Goal: Use online tool/utility: Use online tool/utility

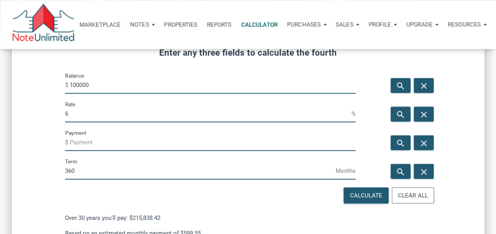
scroll to position [682, 472]
click at [111, 115] on input "6" at bounding box center [208, 113] width 286 height 18
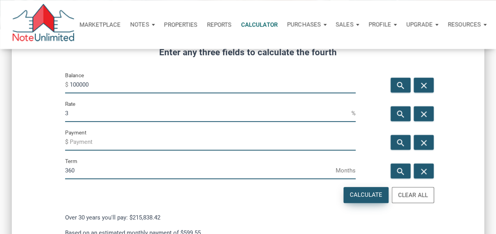
type input "3"
click at [365, 194] on div "Calculate" at bounding box center [365, 194] width 33 height 9
type input "-421.6"
click at [92, 143] on input "-421.6" at bounding box center [213, 142] width 286 height 18
click at [81, 116] on input "3" at bounding box center [208, 113] width 286 height 18
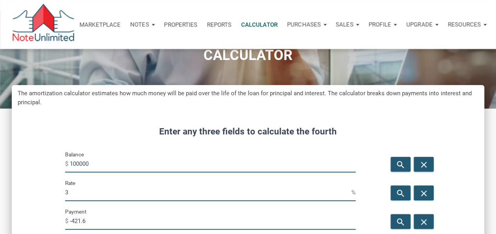
scroll to position [0, 0]
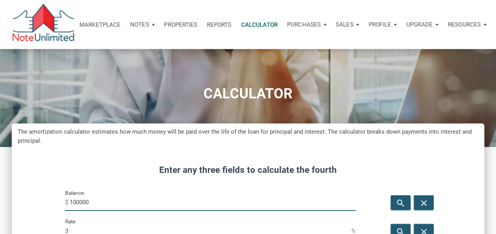
click at [44, 20] on img at bounding box center [43, 24] width 63 height 41
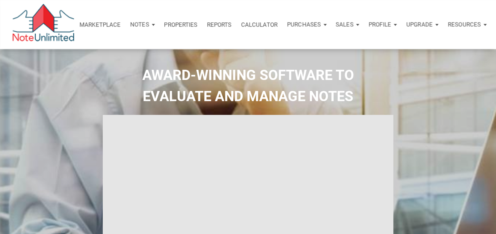
type input "Introduction to new features"
select select
